Goal: Communication & Community: Answer question/provide support

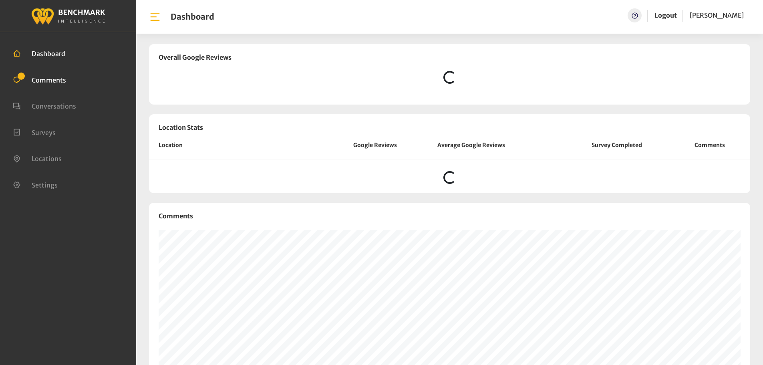
drag, startPoint x: 0, startPoint y: 0, endPoint x: 48, endPoint y: 84, distance: 96.6
click at [48, 84] on span "Comments" at bounding box center [49, 80] width 34 height 8
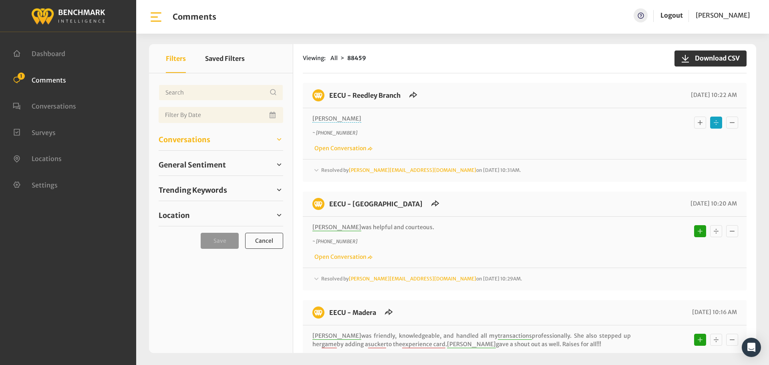
click at [184, 139] on span "Conversations" at bounding box center [185, 139] width 52 height 11
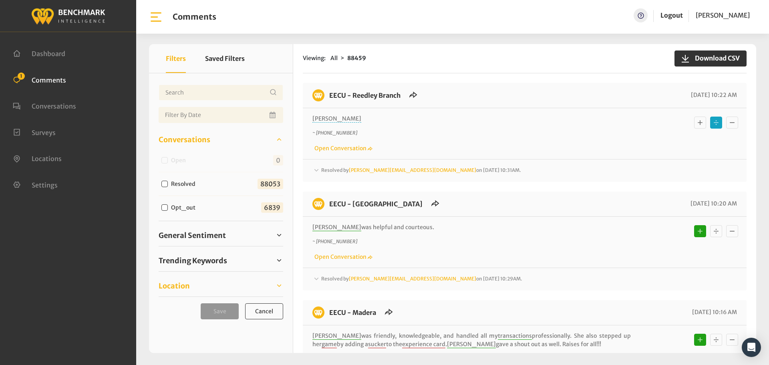
click at [204, 281] on link "Location" at bounding box center [221, 286] width 125 height 12
click at [213, 282] on link "Location" at bounding box center [221, 286] width 125 height 12
click at [214, 281] on link "Location" at bounding box center [221, 286] width 125 height 12
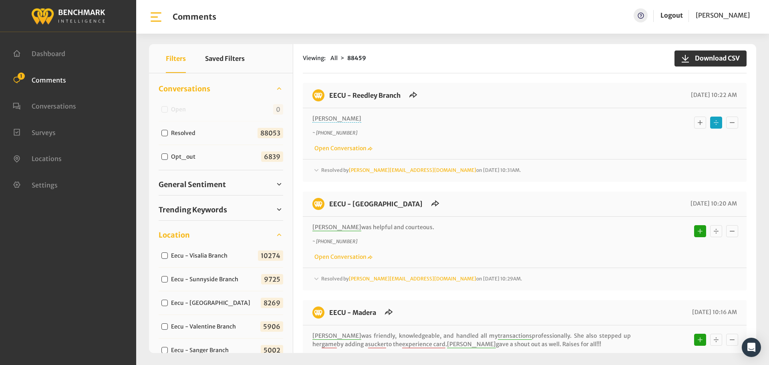
scroll to position [160, 0]
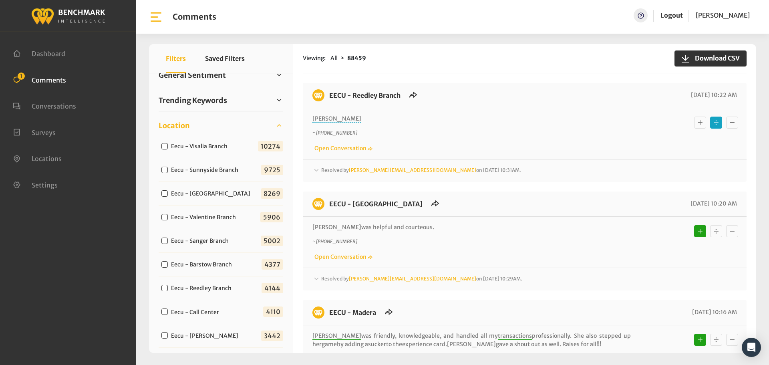
click at [213, 308] on label "Eecu - Call Center" at bounding box center [196, 312] width 57 height 8
click at [168, 309] on input "Eecu - Call Center" at bounding box center [164, 312] width 6 height 6
checkbox input "true"
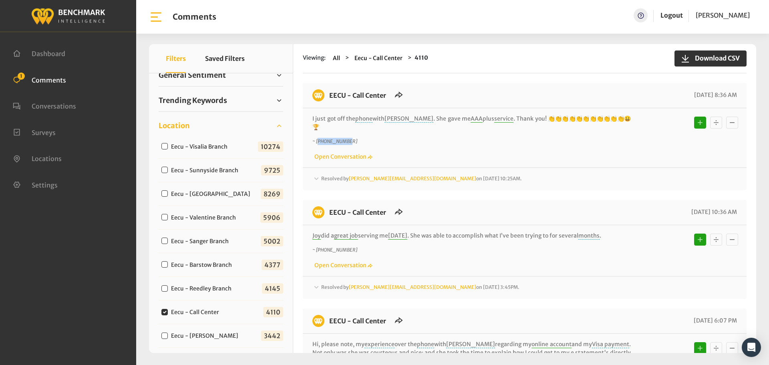
drag, startPoint x: 364, startPoint y: 131, endPoint x: 319, endPoint y: 133, distance: 44.9
click at [319, 138] on p "~ +15599187148" at bounding box center [472, 141] width 319 height 7
copy icon "15599187148"
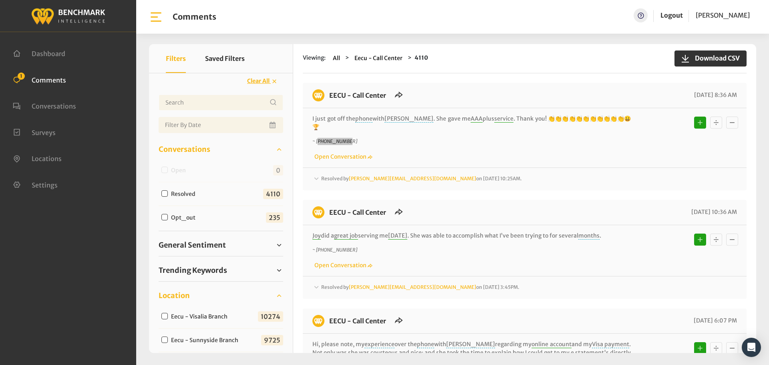
scroll to position [0, 0]
